Goal: Use online tool/utility: Utilize a website feature to perform a specific function

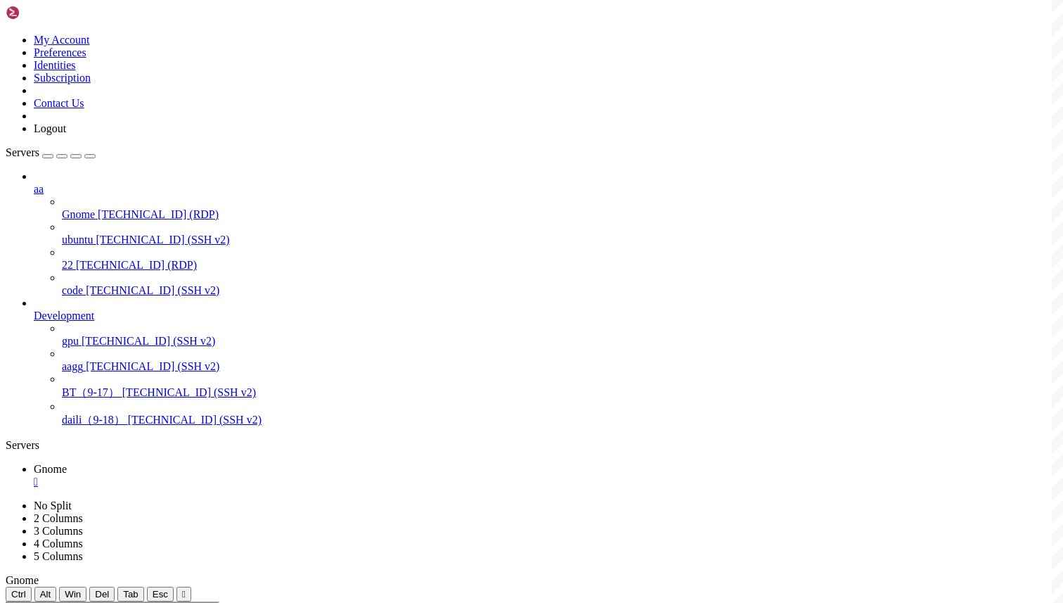
click at [248, 475] on div "" at bounding box center [546, 481] width 1024 height 13
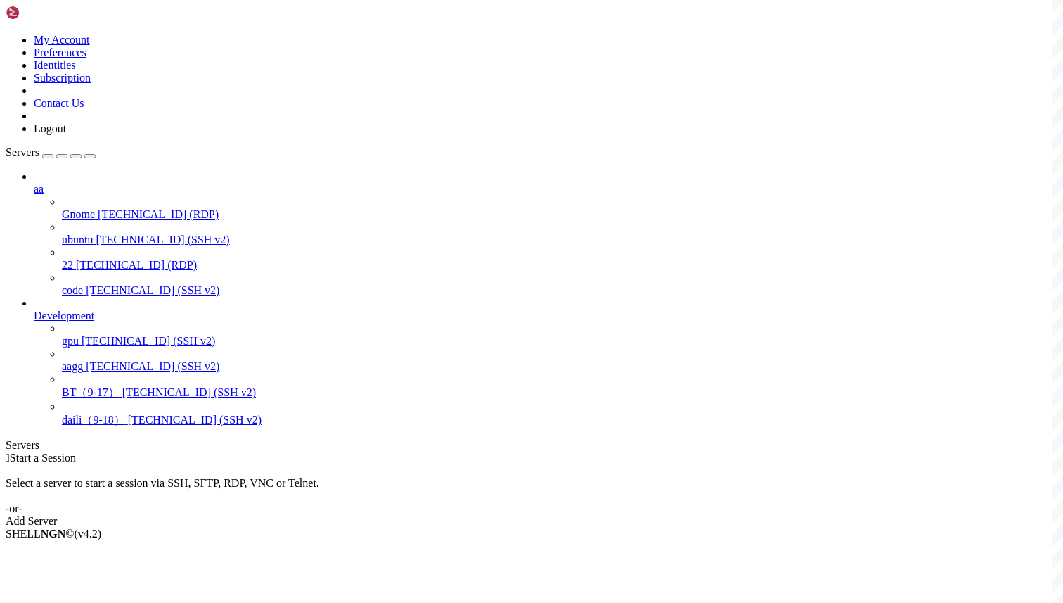
click at [421, 464] on div "Select a server to start a session via SSH, SFTP, RDP, VNC or Telnet. -or-" at bounding box center [532, 489] width 1052 height 51
click at [71, 551] on span "Connect" at bounding box center [52, 557] width 37 height 12
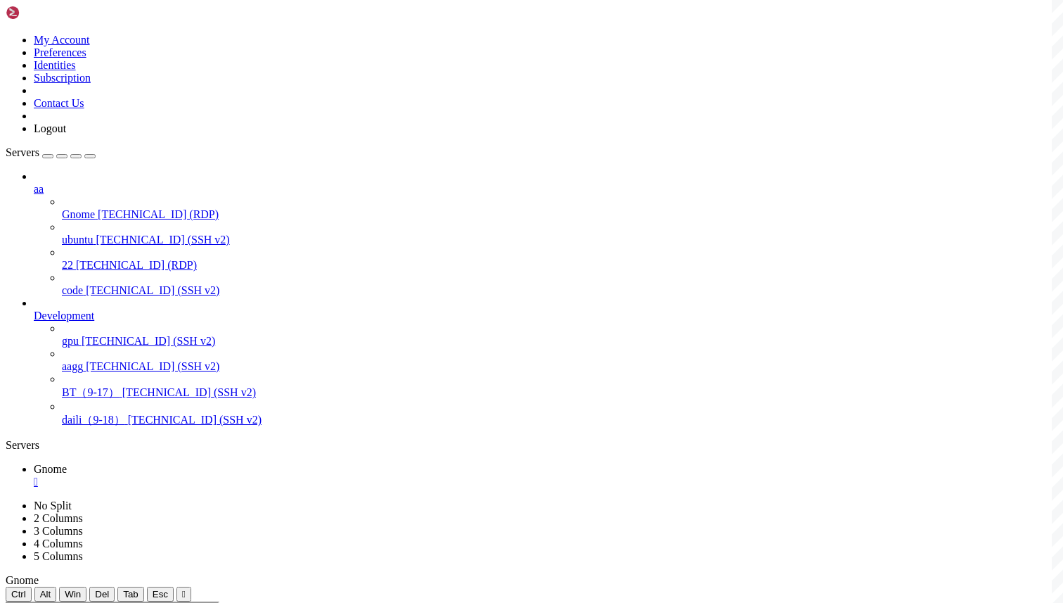
click at [245, 475] on div "" at bounding box center [546, 481] width 1024 height 13
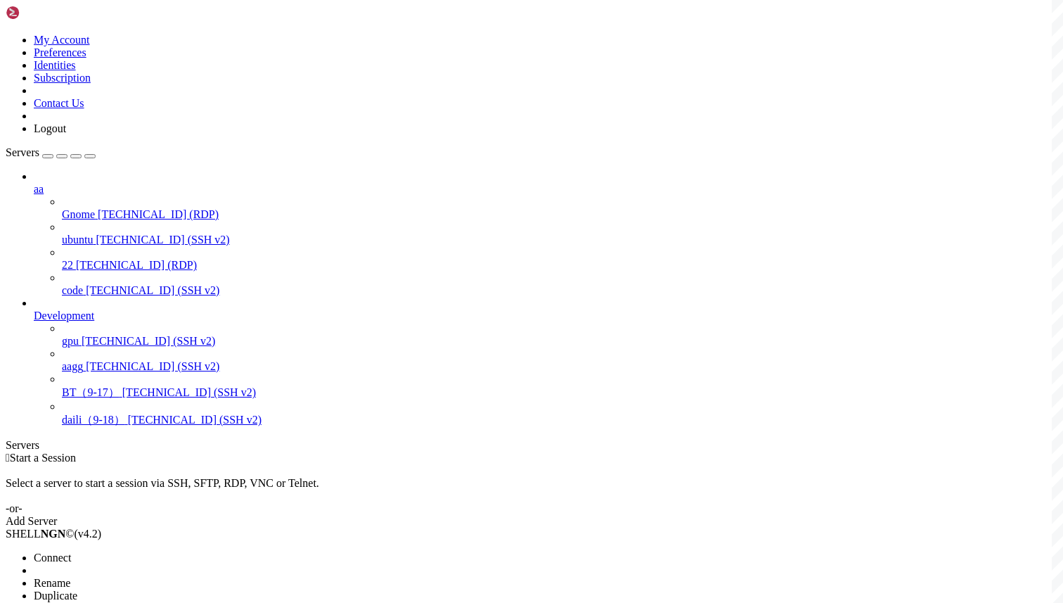
click at [162, 551] on li "Connect" at bounding box center [98, 557] width 128 height 13
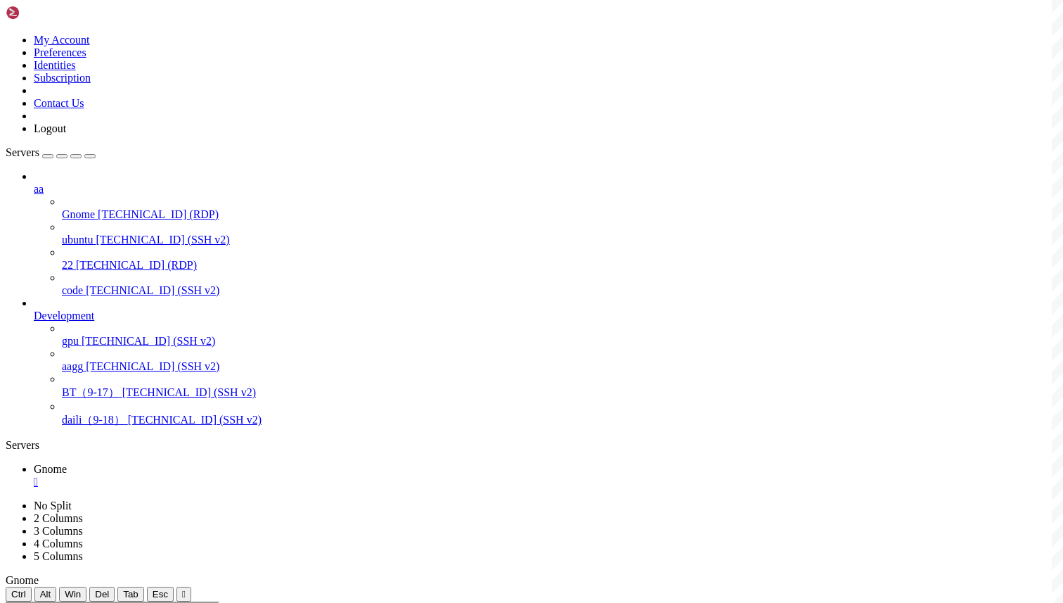
click at [246, 475] on div "" at bounding box center [546, 481] width 1024 height 13
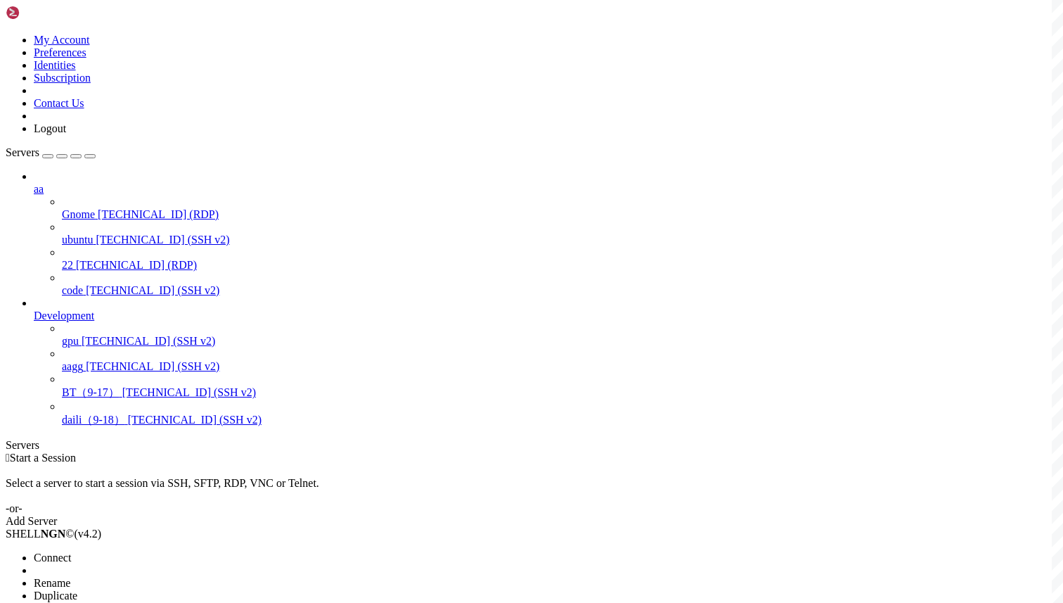
click at [71, 551] on span "Connect" at bounding box center [52, 557] width 37 height 12
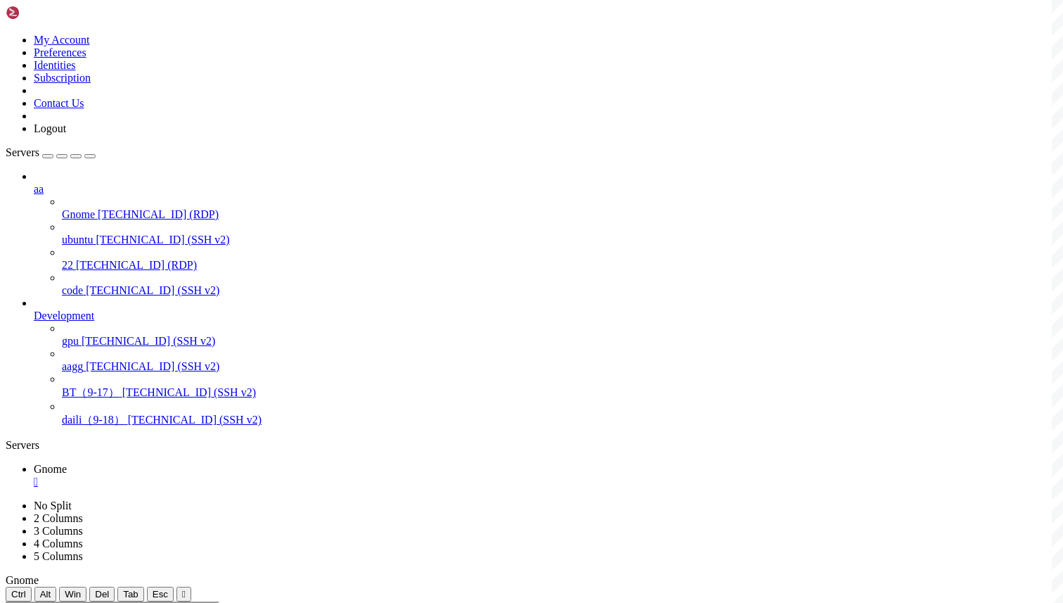
click at [242, 475] on div "" at bounding box center [546, 481] width 1024 height 13
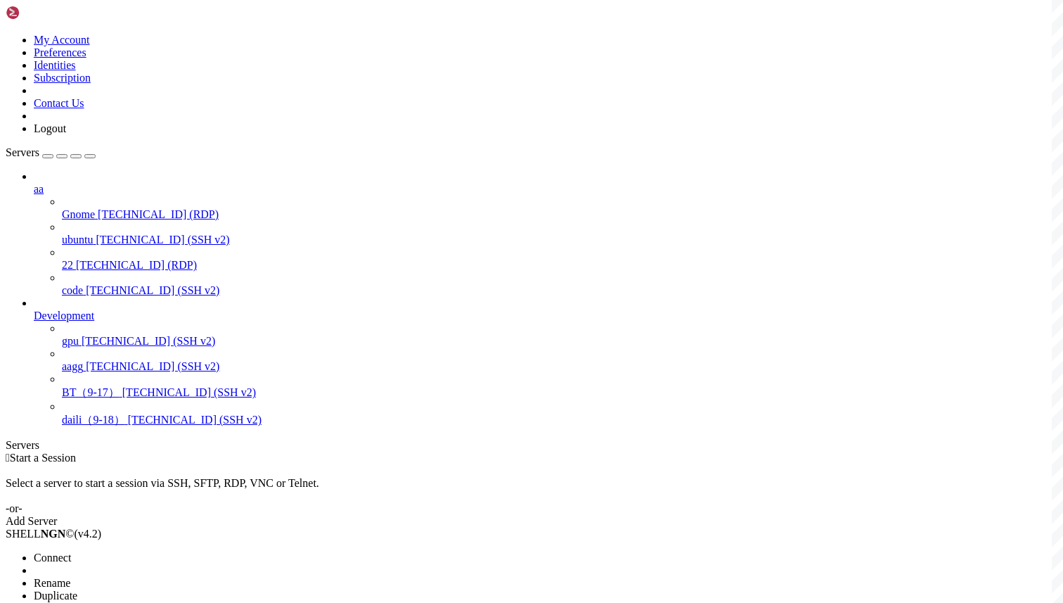
click at [71, 551] on span "Connect" at bounding box center [52, 557] width 37 height 12
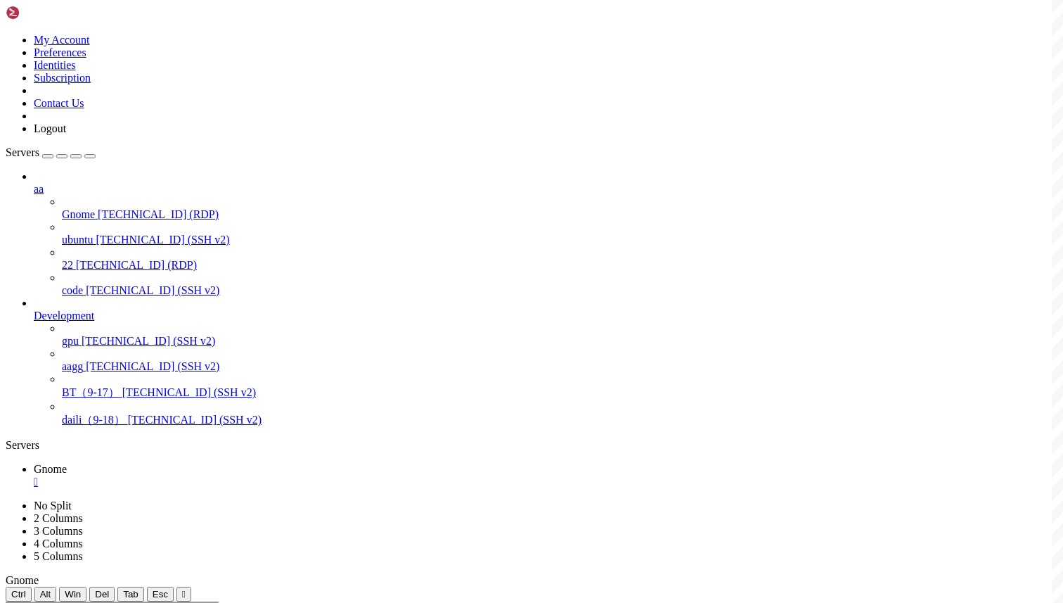
click at [248, 475] on div "" at bounding box center [546, 481] width 1024 height 13
